Goal: Task Accomplishment & Management: Complete application form

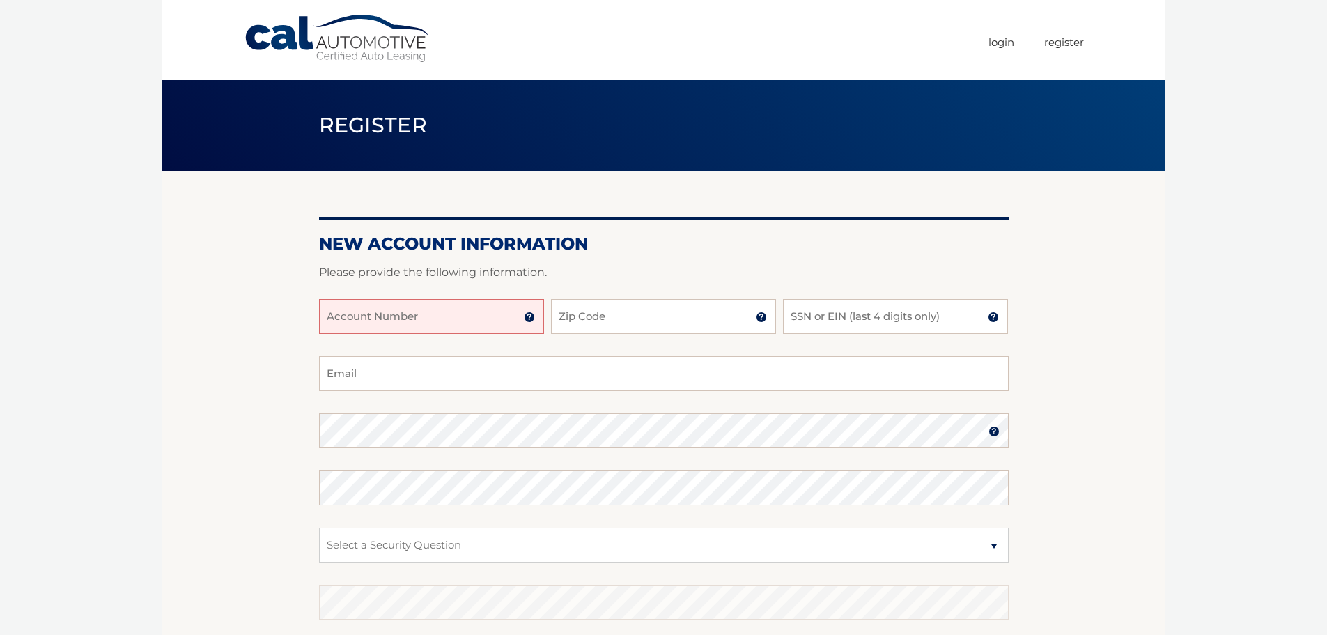
click at [426, 323] on input "Account Number" at bounding box center [431, 316] width 225 height 35
click at [449, 329] on input "Account Number" at bounding box center [431, 316] width 225 height 35
paste input "44455570201"
type input "44455570201"
click at [582, 318] on input "Zip Code" at bounding box center [663, 316] width 225 height 35
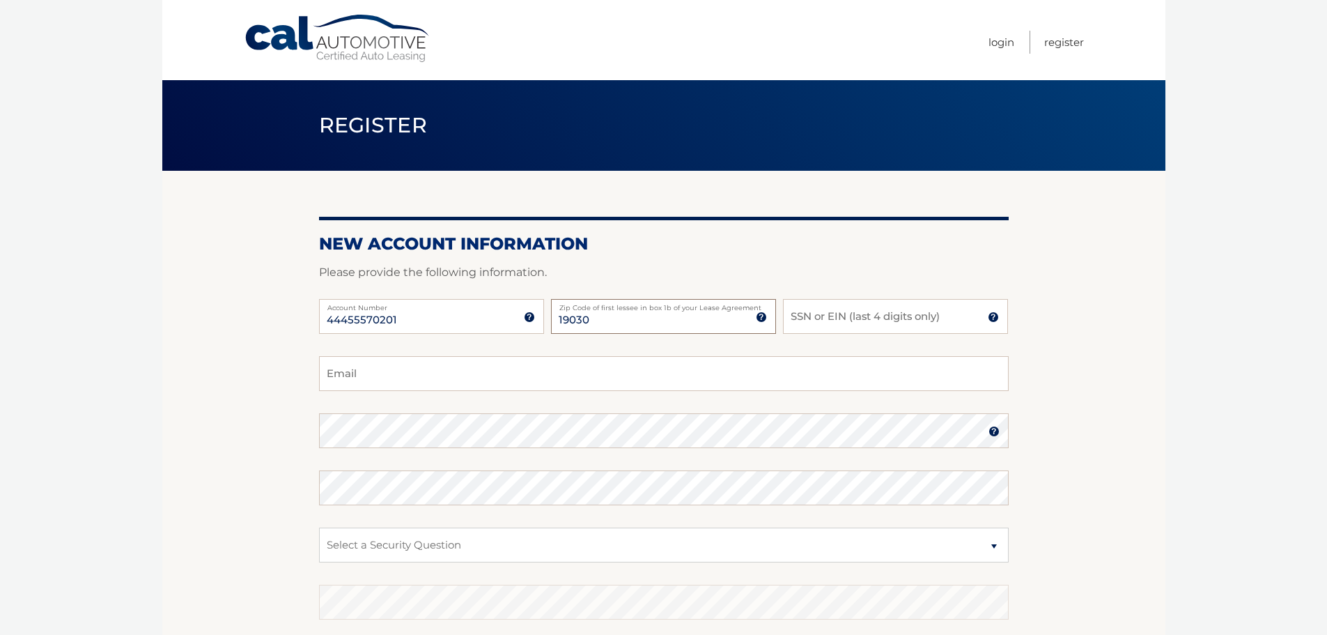
type input "19030"
type input "8405"
type input "alexa.marshall14@gmail.com"
click at [350, 554] on select "Select a Security Question What was the name of your elementary school? What is…" at bounding box center [664, 544] width 690 height 35
select select "1"
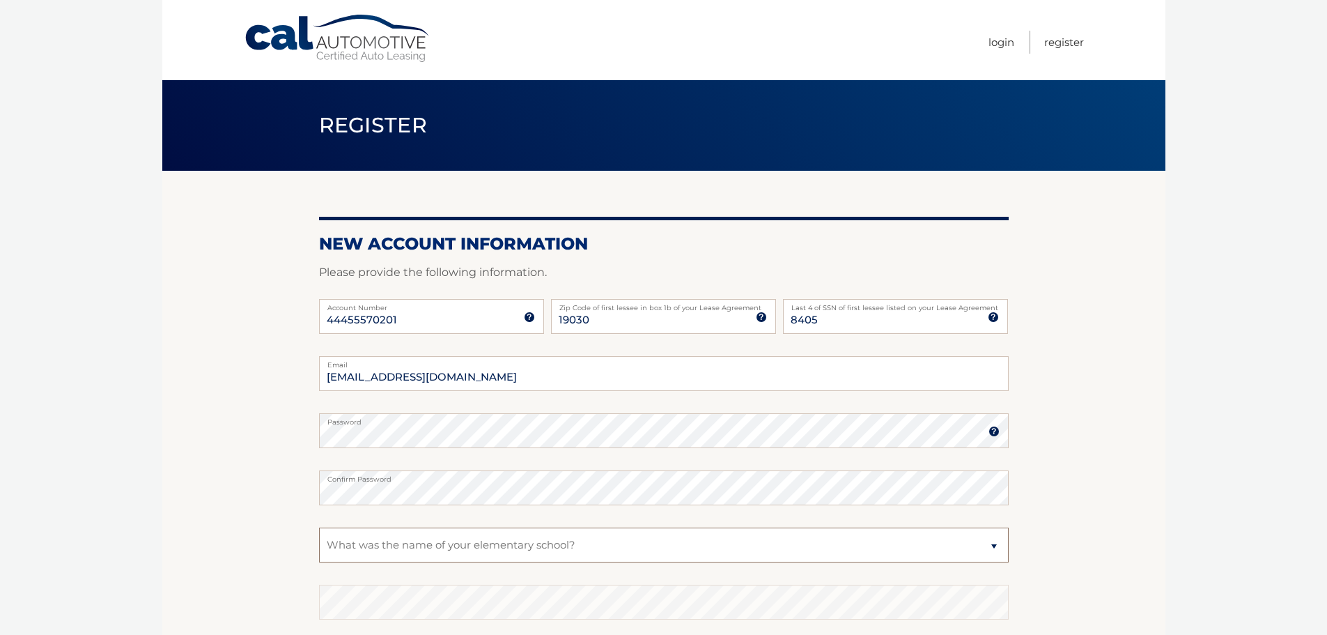
click at [319, 527] on select "Select a Security Question What was the name of your elementary school? What is…" at bounding box center [664, 544] width 690 height 35
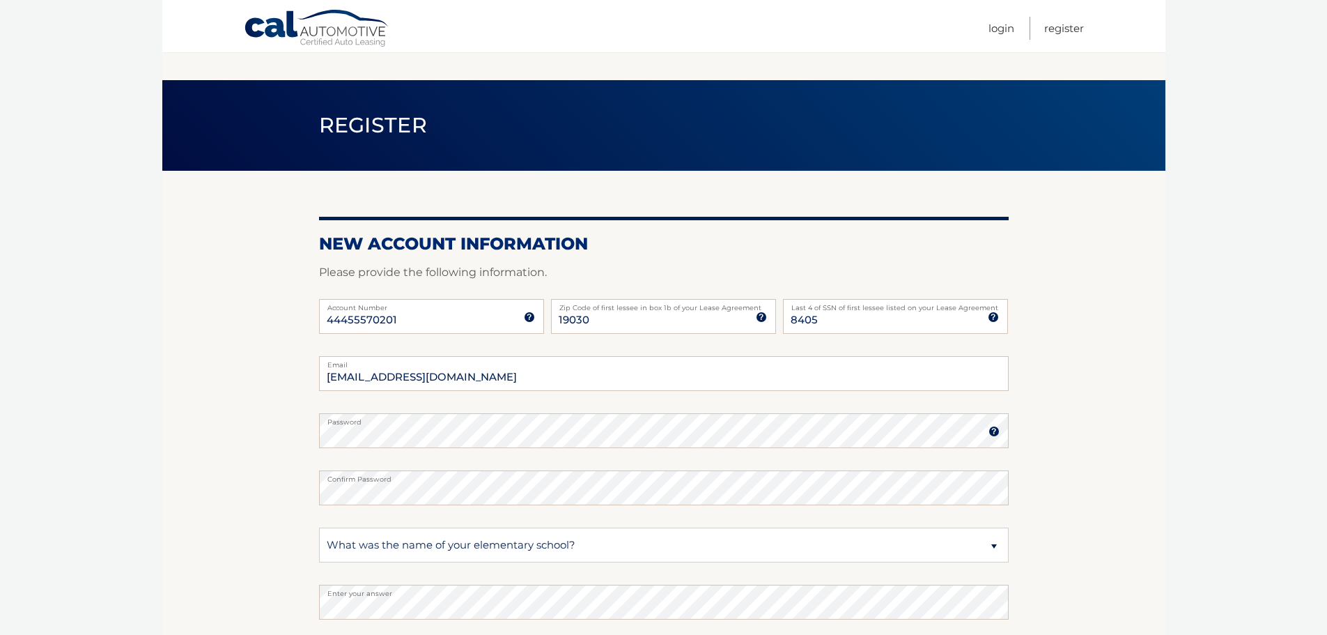
scroll to position [186, 0]
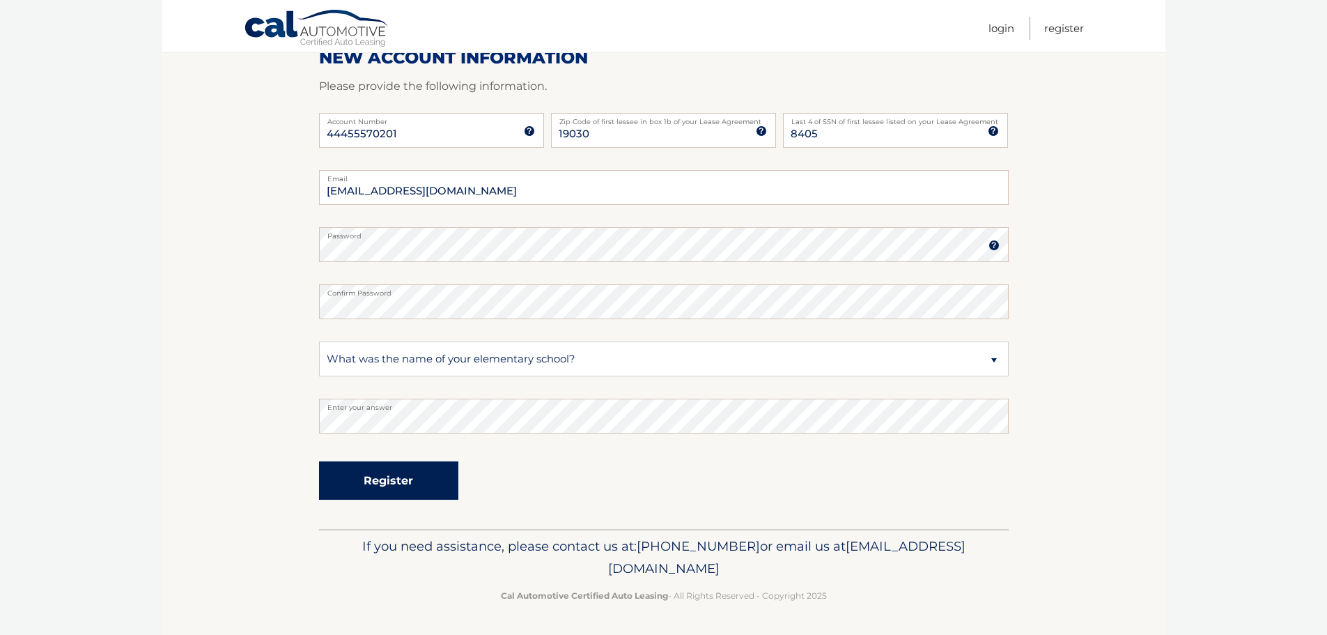
click at [399, 471] on button "Register" at bounding box center [388, 480] width 139 height 38
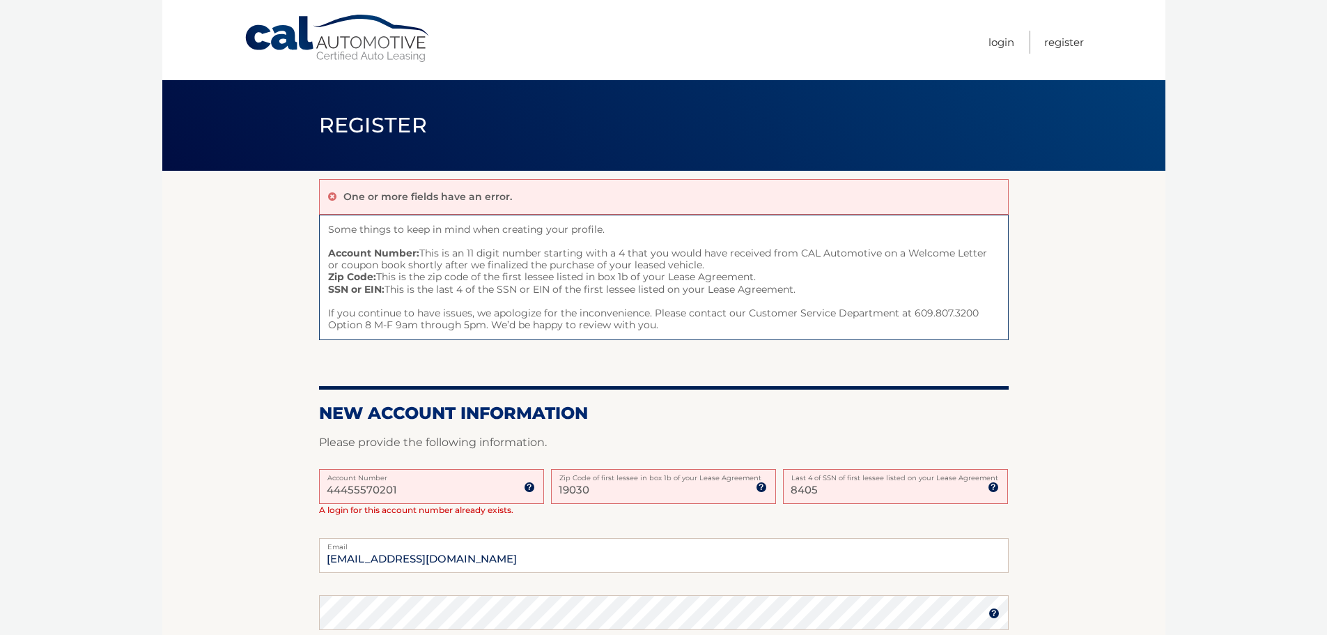
click at [455, 481] on input "44455570201" at bounding box center [431, 486] width 225 height 35
click at [998, 40] on link "Login" at bounding box center [1001, 42] width 26 height 23
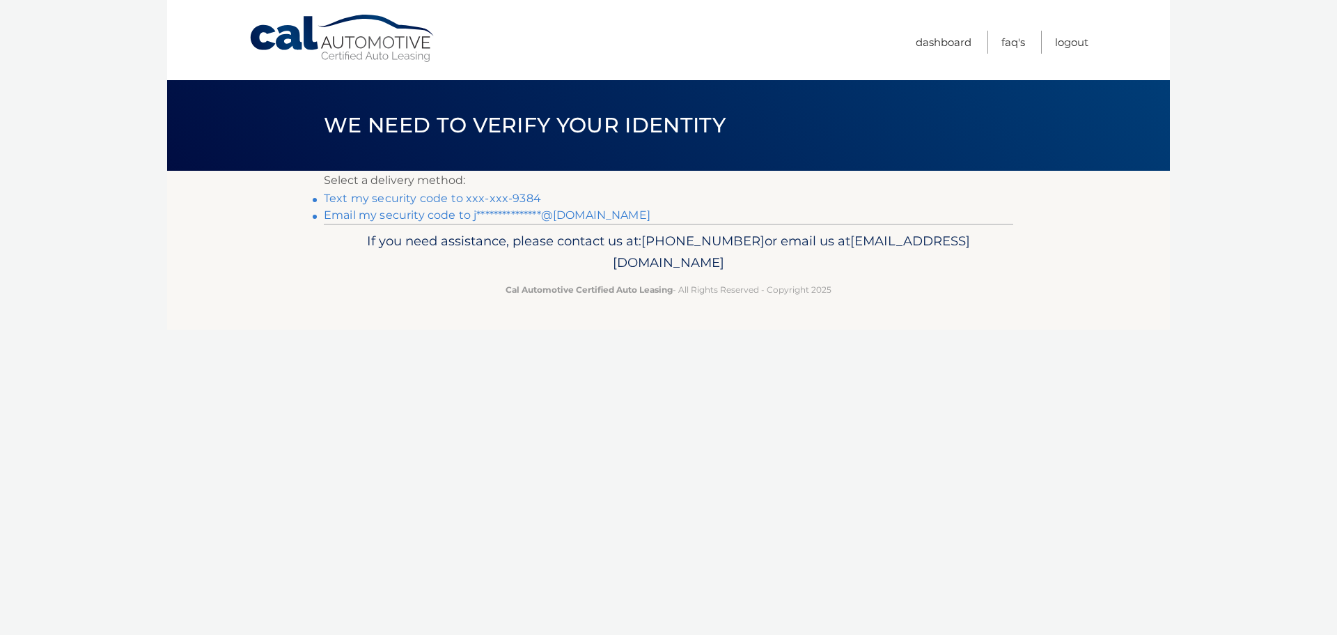
click at [497, 199] on link "Text my security code to xxx-xxx-9384" at bounding box center [432, 198] width 217 height 13
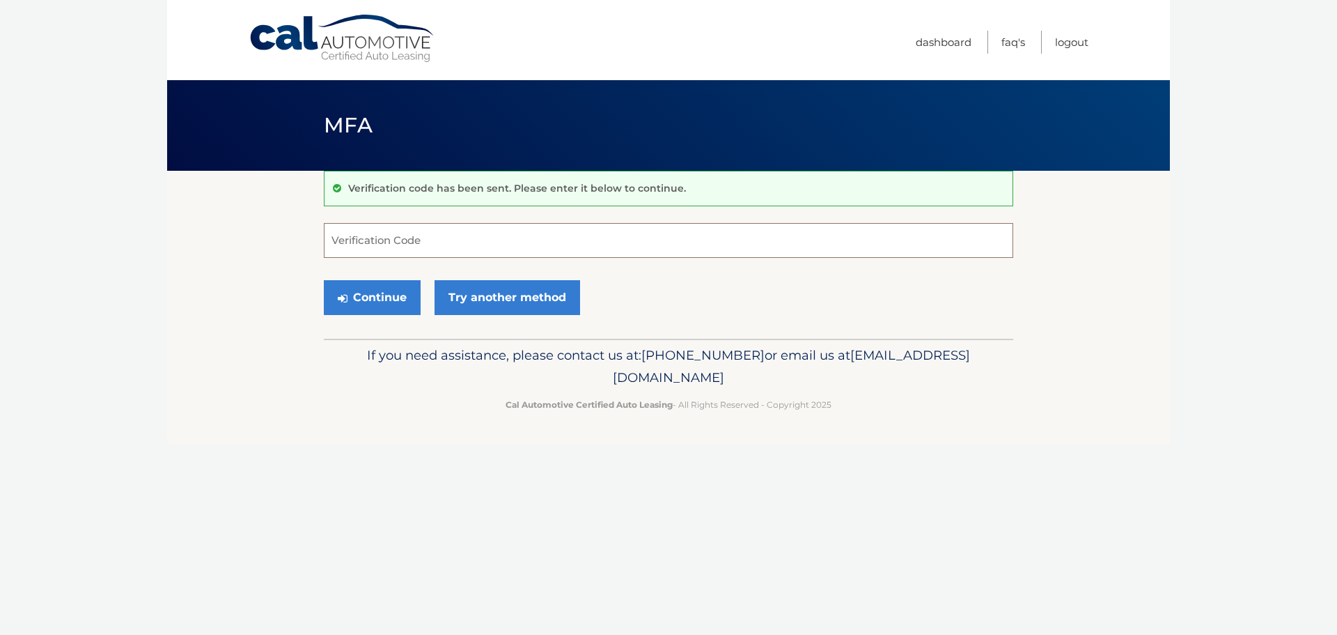
click at [403, 233] on input "Verification Code" at bounding box center [669, 240] width 690 height 35
click at [454, 247] on input "Verification Code" at bounding box center [669, 240] width 690 height 35
type input "347886"
click at [392, 298] on button "Continue" at bounding box center [372, 297] width 97 height 35
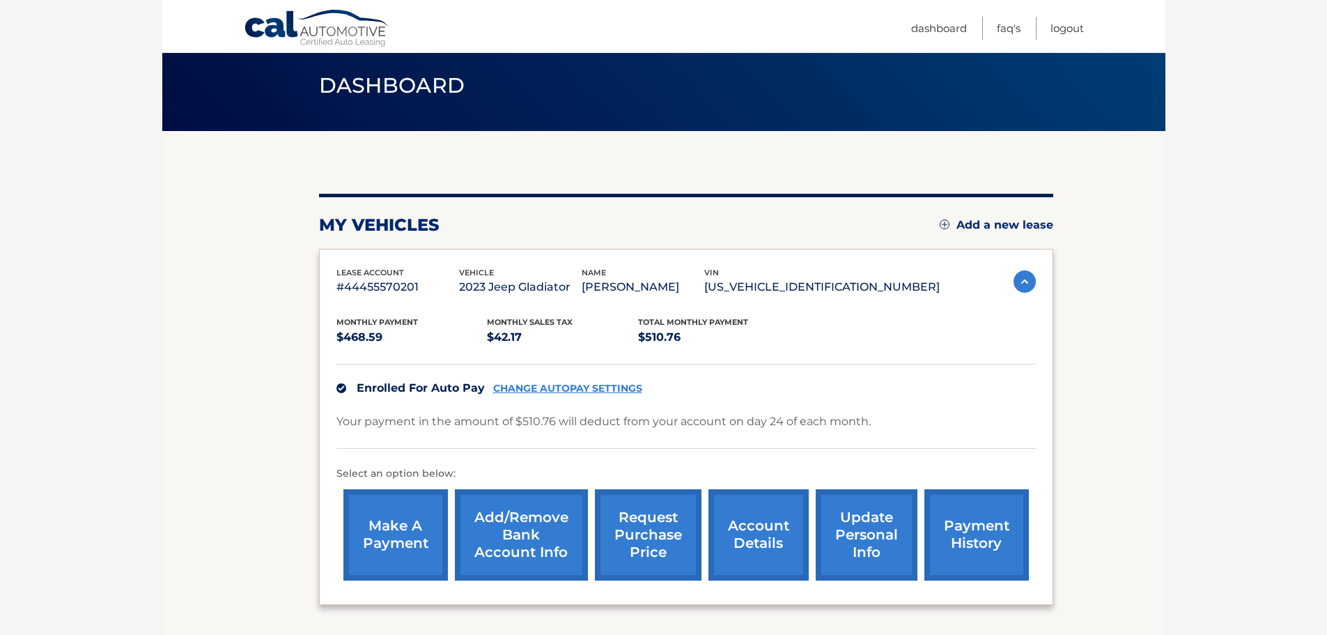
scroll to position [139, 0]
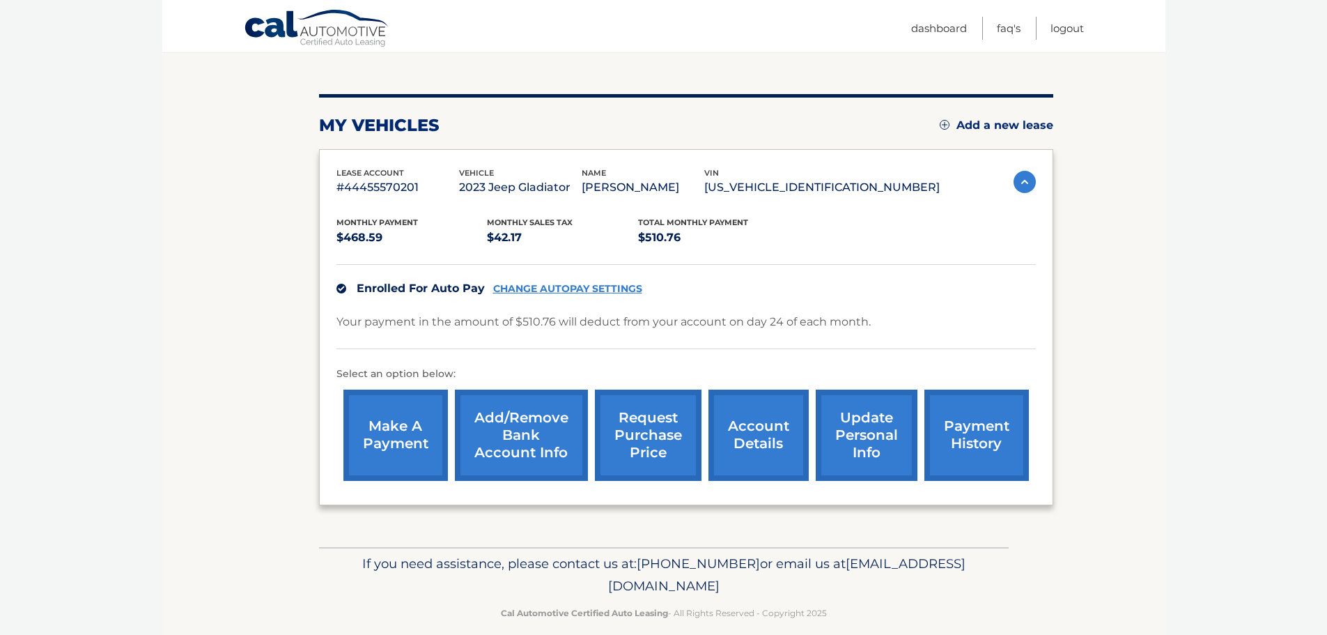
click at [1030, 182] on img at bounding box center [1024, 182] width 22 height 22
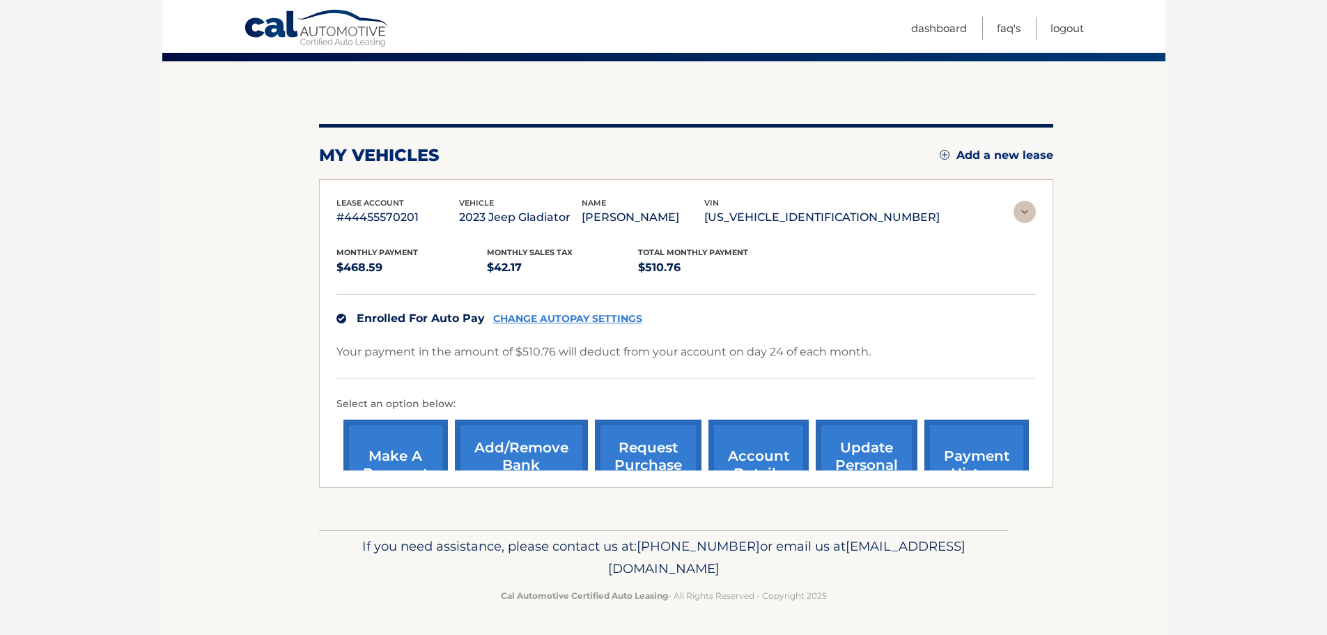
scroll to position [0, 0]
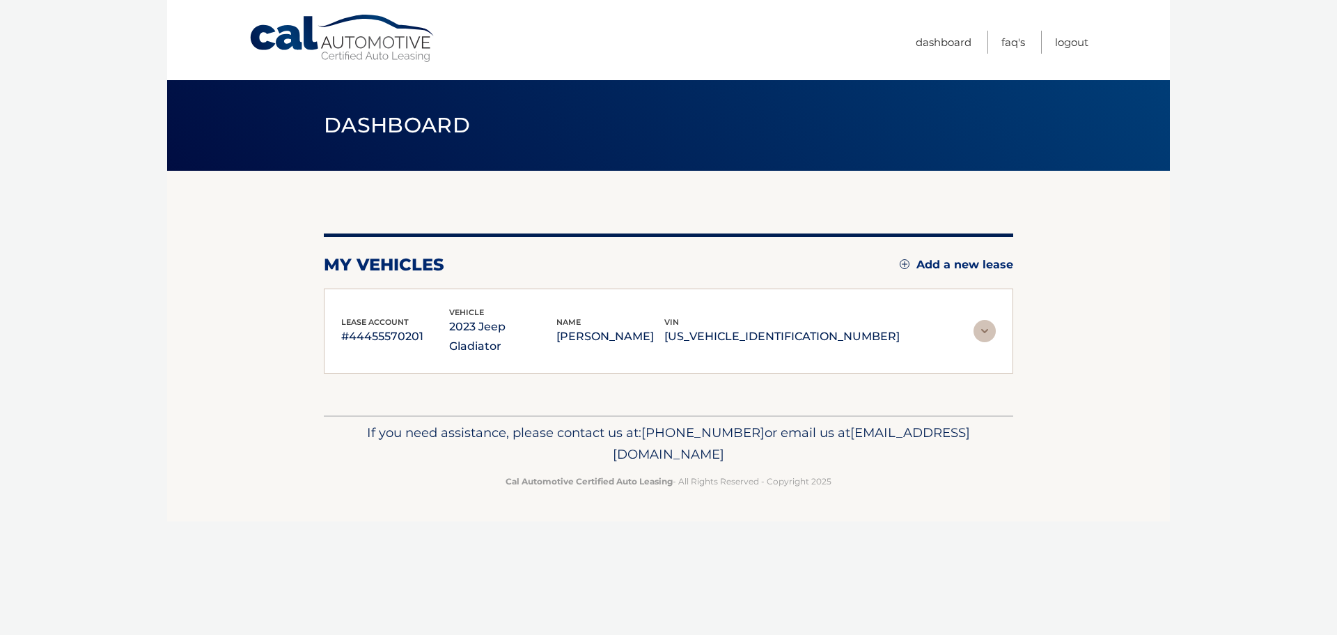
click at [986, 322] on img at bounding box center [985, 331] width 22 height 22
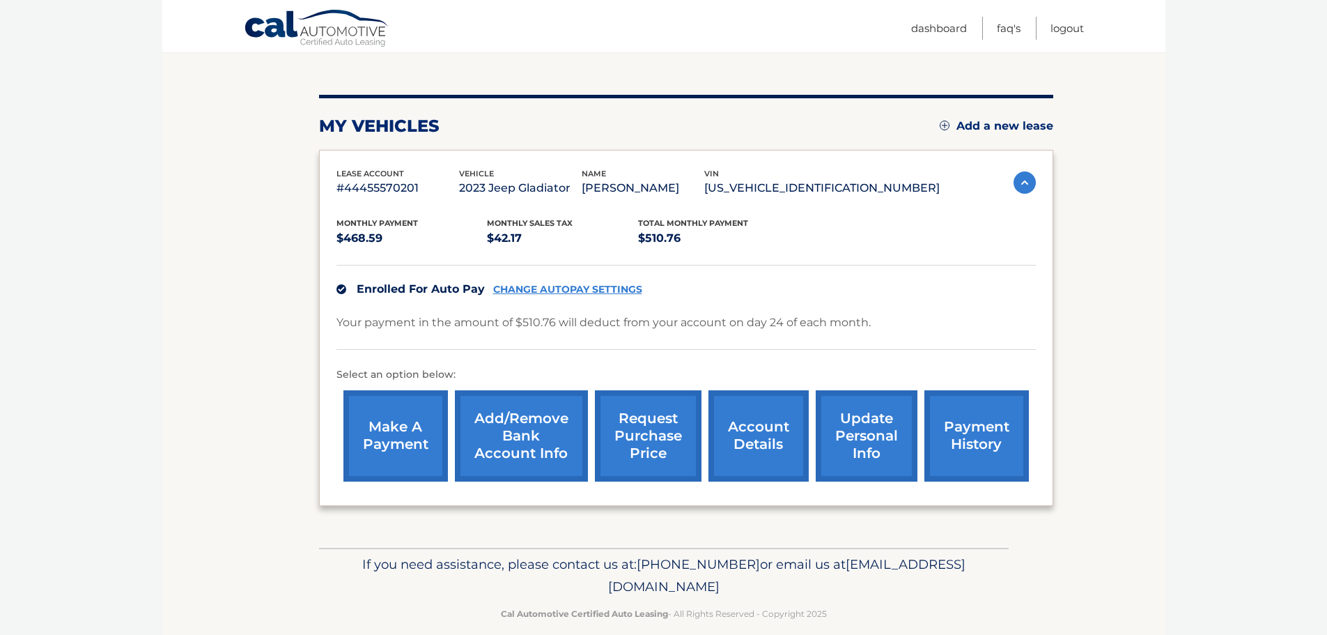
scroll to position [139, 0]
click at [968, 433] on link "payment history" at bounding box center [976, 434] width 104 height 91
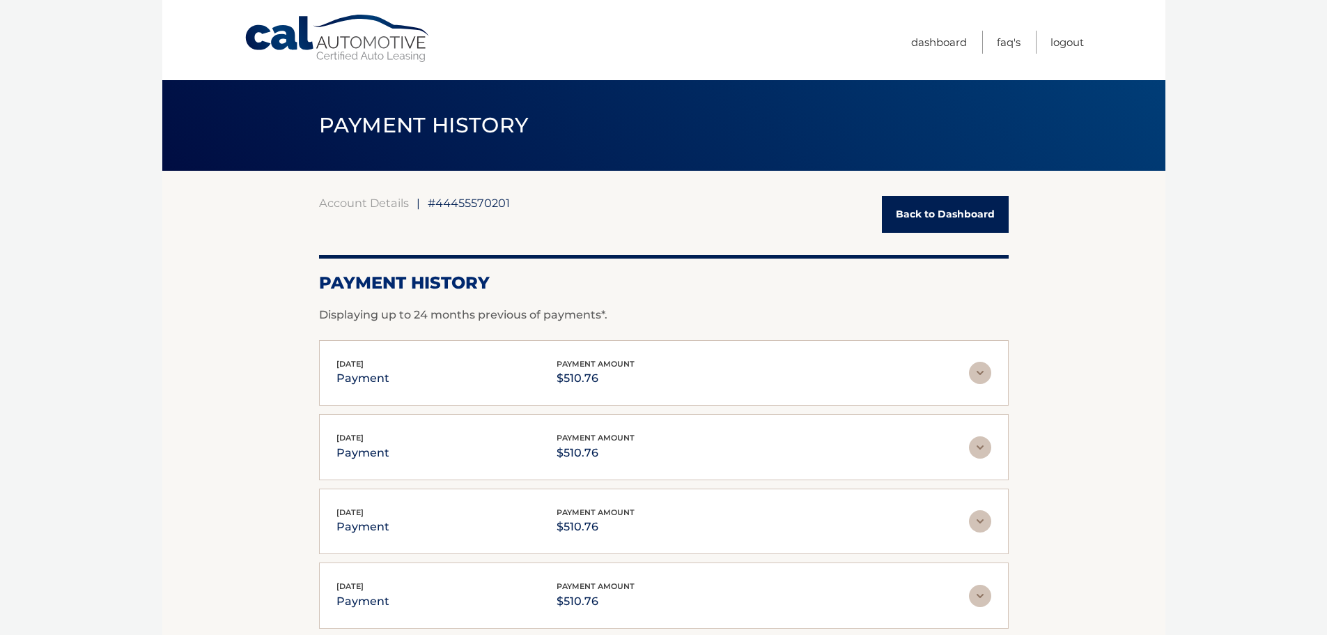
click at [963, 214] on link "Back to Dashboard" at bounding box center [945, 214] width 127 height 37
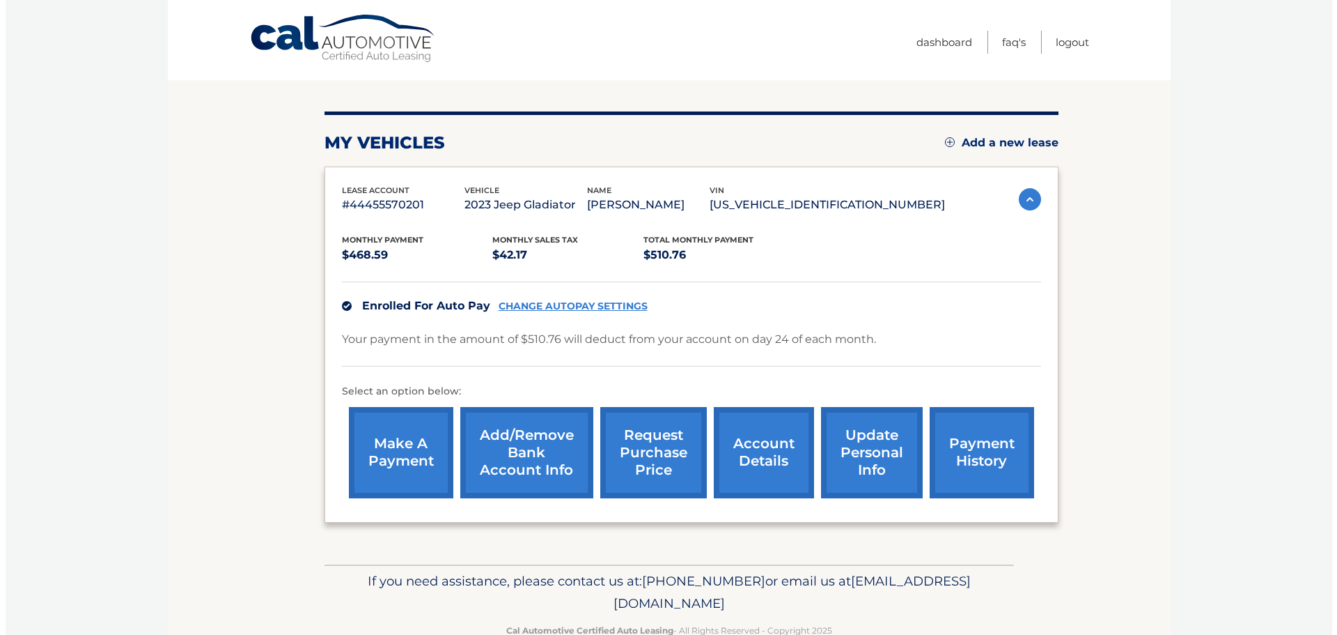
scroll to position [139, 0]
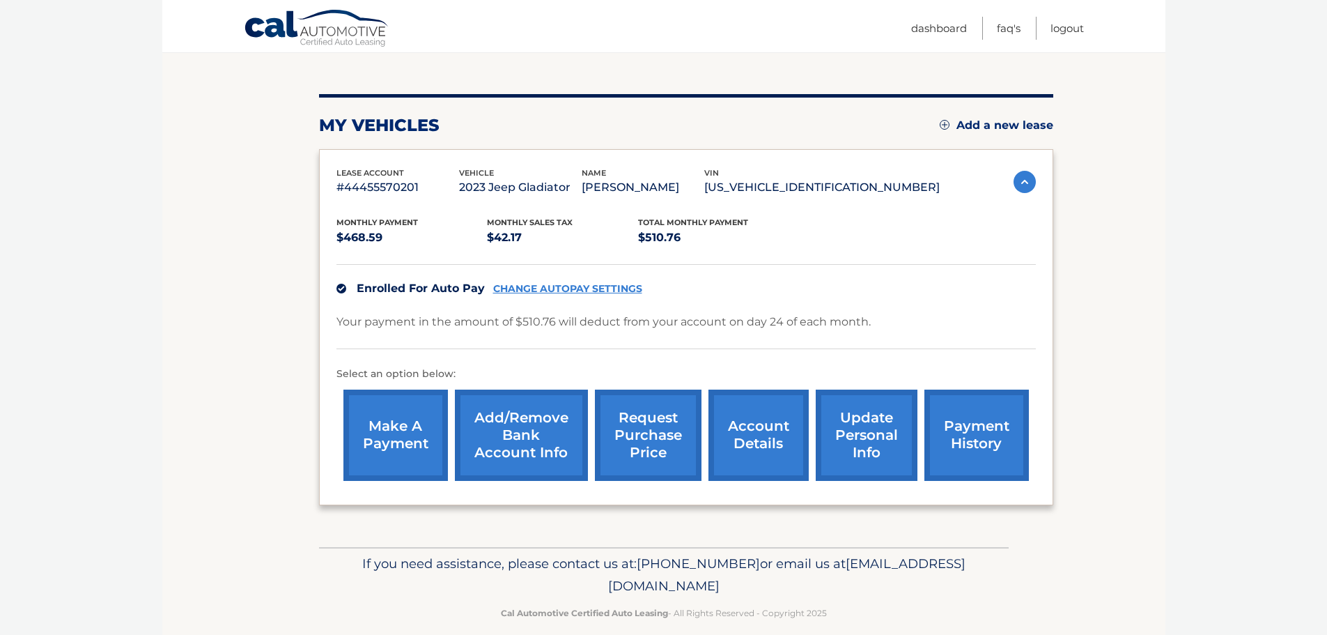
click at [664, 446] on link "request purchase price" at bounding box center [648, 434] width 107 height 91
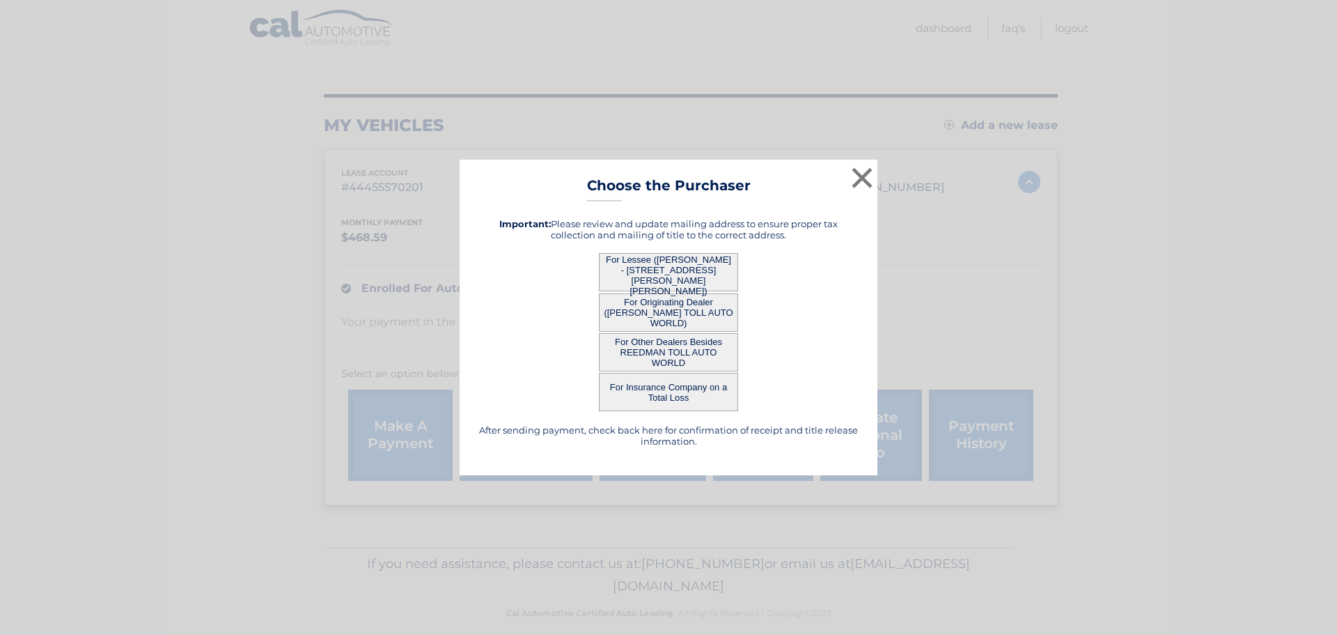
click at [697, 270] on button "For Lessee (JACOB MARSHALL - 516 VALMORE RD, , FAIRLESS HILLS, PA 19030)" at bounding box center [668, 272] width 139 height 38
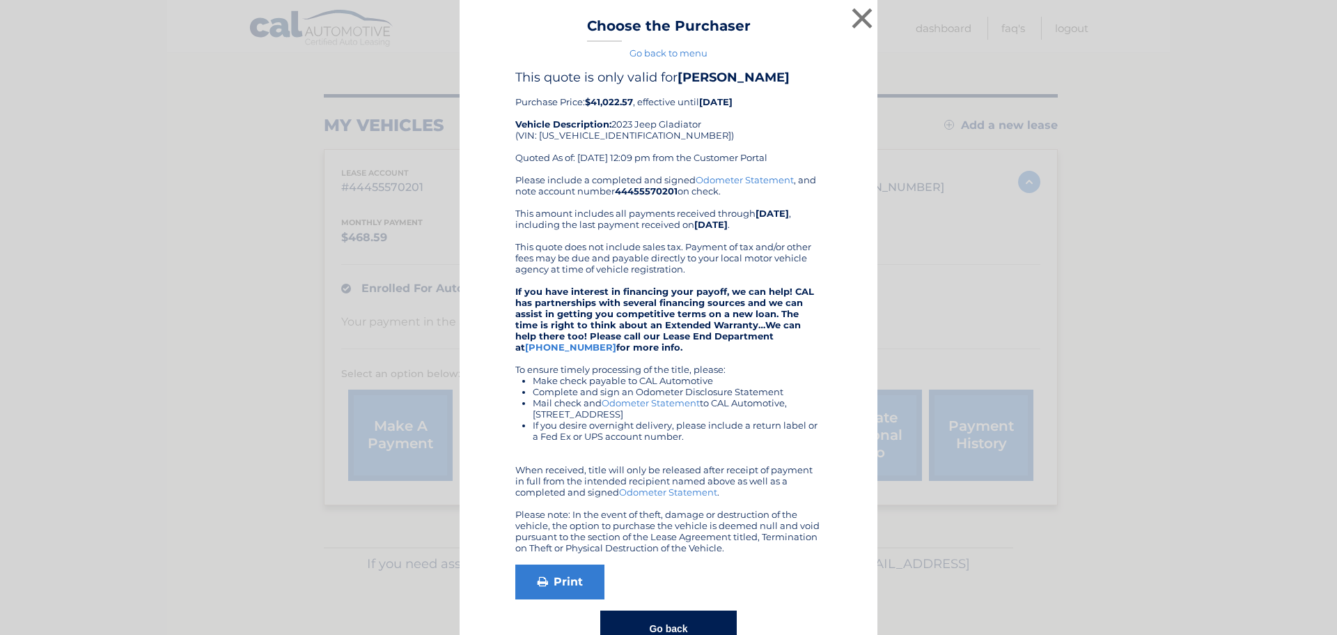
click at [758, 233] on div "Please include a completed and signed Odometer Statement , and note account num…" at bounding box center [668, 363] width 306 height 379
click at [730, 289] on strong "If you have interest in financing your payoff, we can help! CAL has partnership…" at bounding box center [664, 319] width 299 height 67
drag, startPoint x: 567, startPoint y: 288, endPoint x: 729, endPoint y: 310, distance: 163.0
click at [729, 310] on strong "If you have interest in financing your payoff, we can help! CAL has partnership…" at bounding box center [664, 319] width 299 height 67
click at [708, 304] on strong "If you have interest in financing your payoff, we can help! CAL has partnership…" at bounding box center [664, 319] width 299 height 67
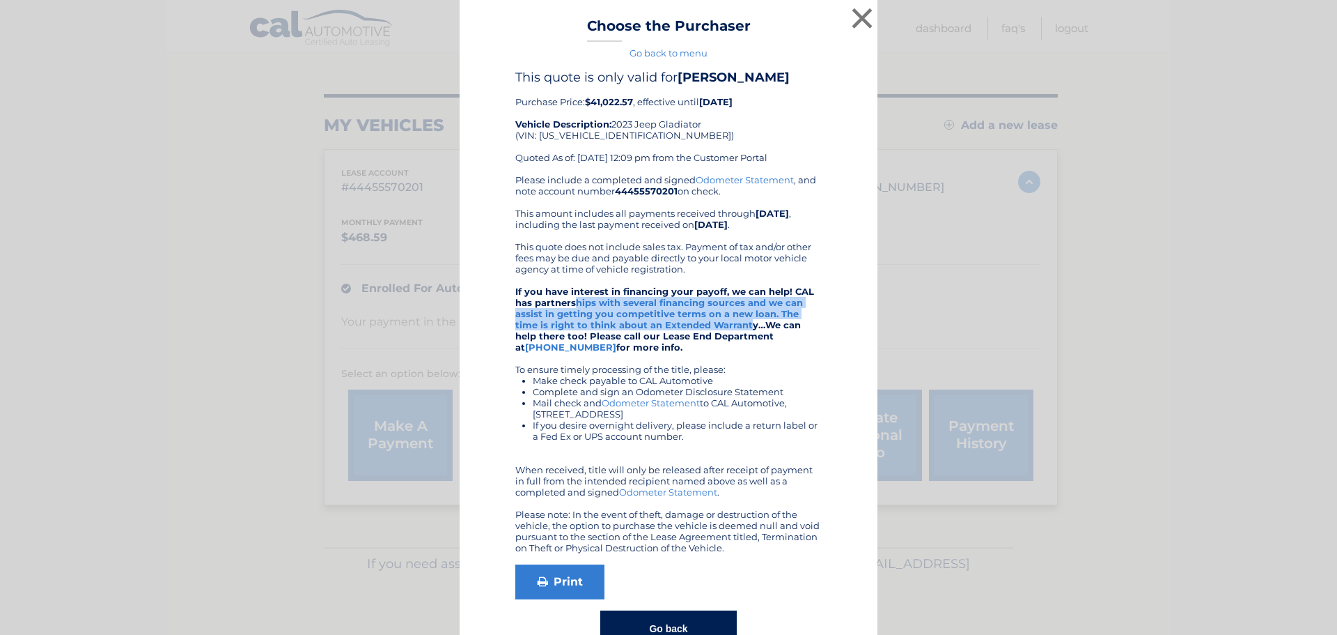
drag, startPoint x: 573, startPoint y: 306, endPoint x: 716, endPoint y: 325, distance: 144.6
click at [716, 325] on strong "If you have interest in financing your payoff, we can help! CAL has partnership…" at bounding box center [664, 319] width 299 height 67
click at [637, 329] on strong "If you have interest in financing your payoff, we can help! CAL has partnership…" at bounding box center [664, 319] width 299 height 67
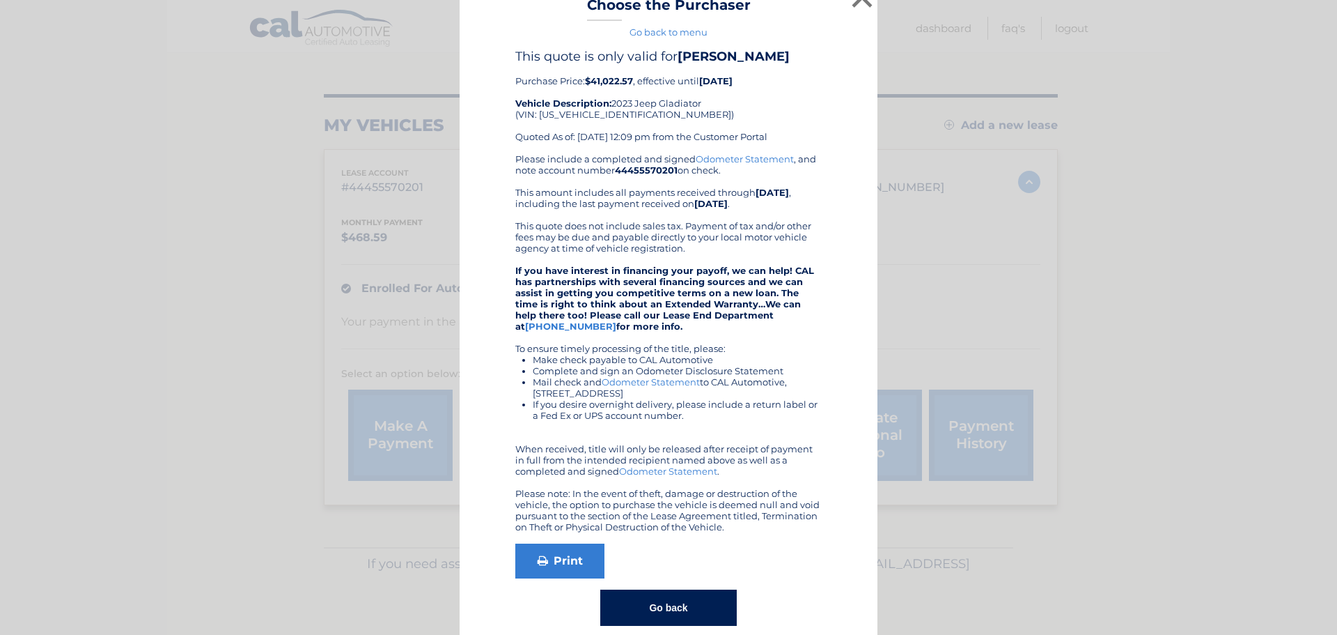
scroll to position [40, 0]
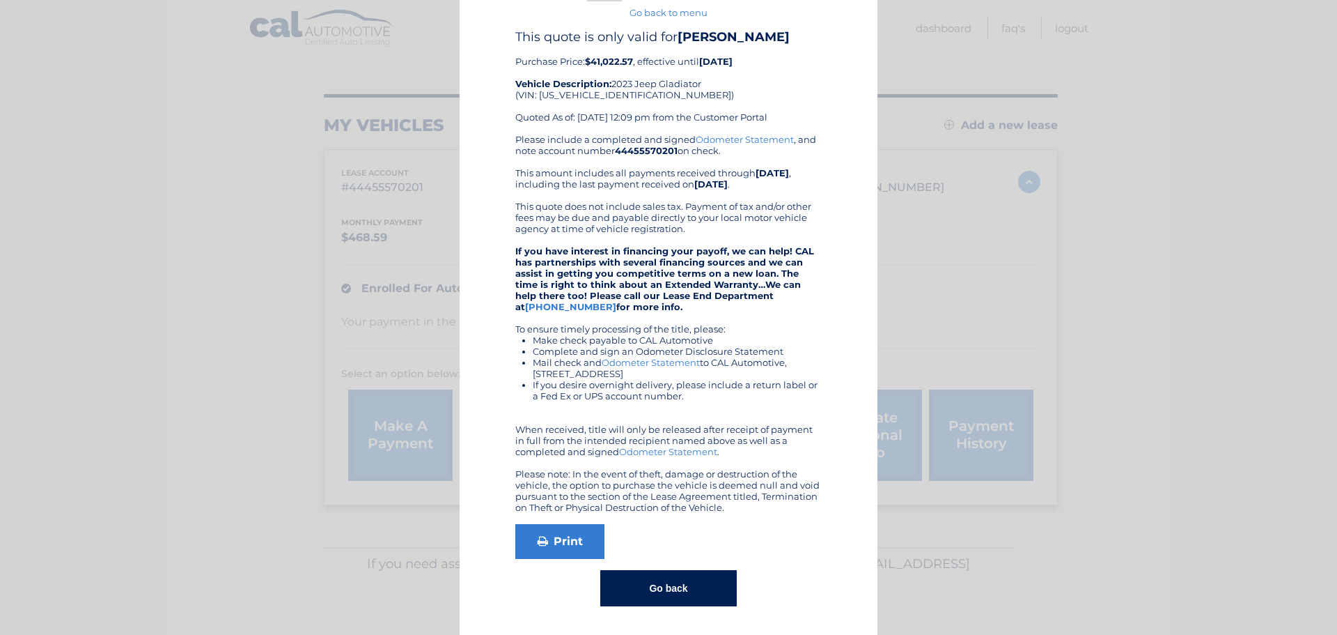
click at [676, 586] on button "Go back" at bounding box center [668, 588] width 136 height 36
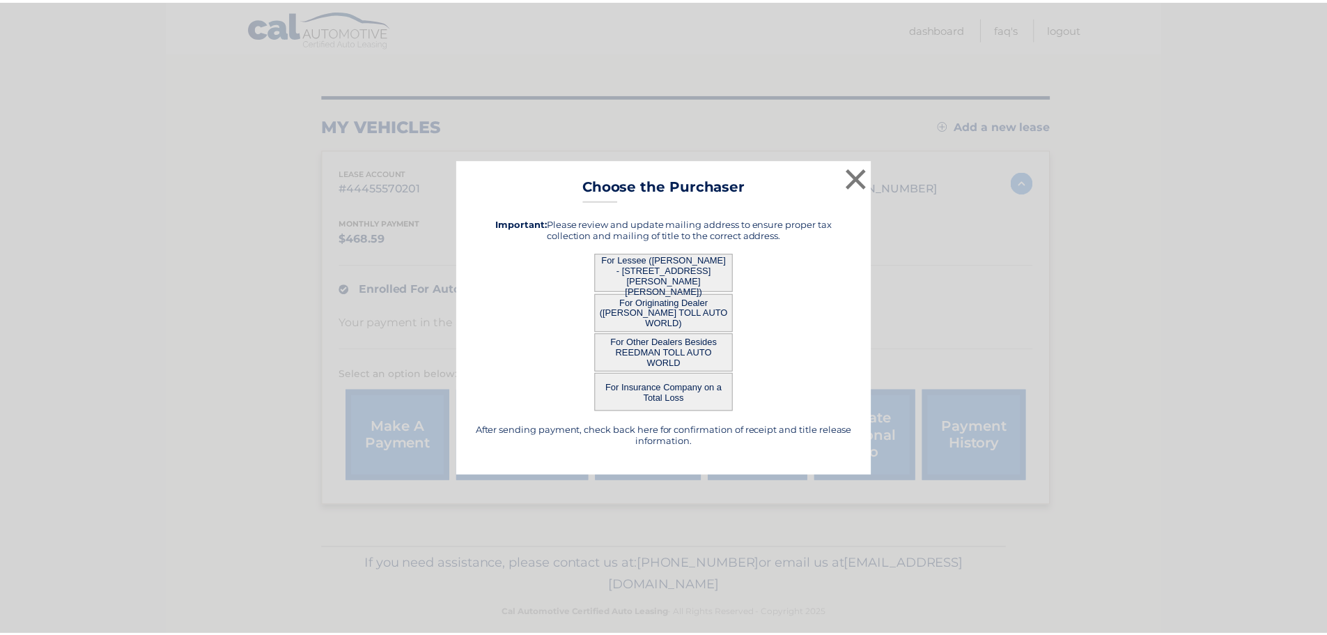
scroll to position [0, 0]
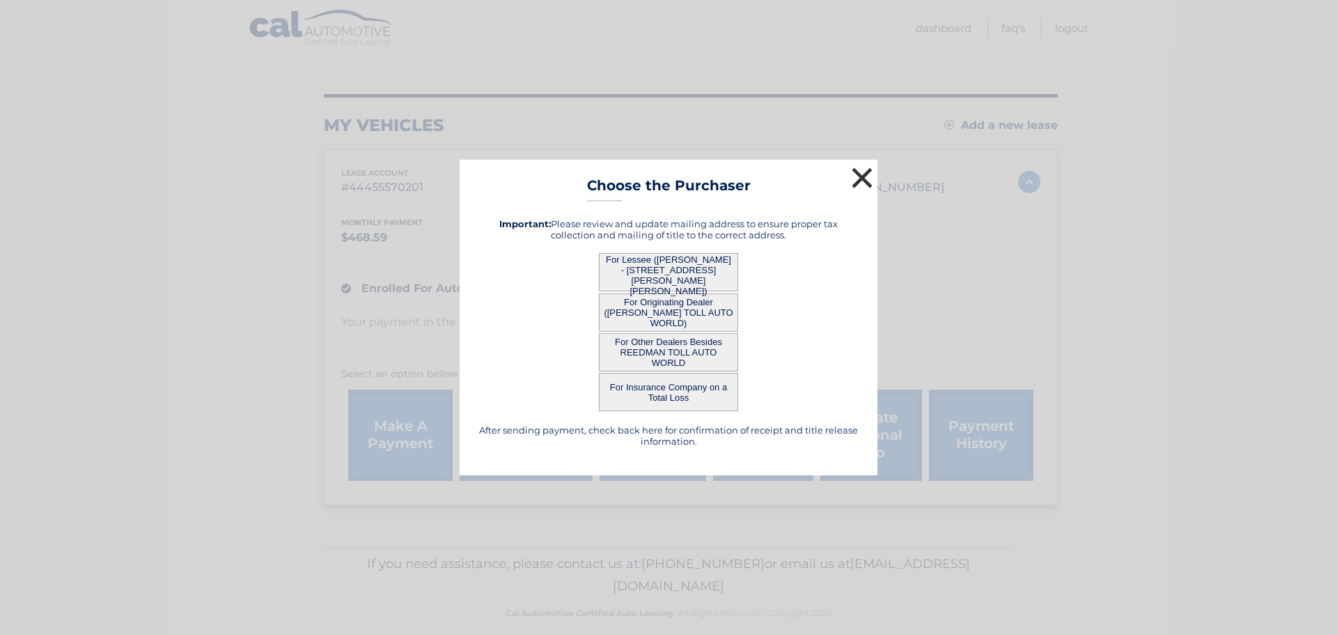
click at [865, 171] on button "×" at bounding box center [862, 178] width 28 height 28
